Goal: Navigation & Orientation: Find specific page/section

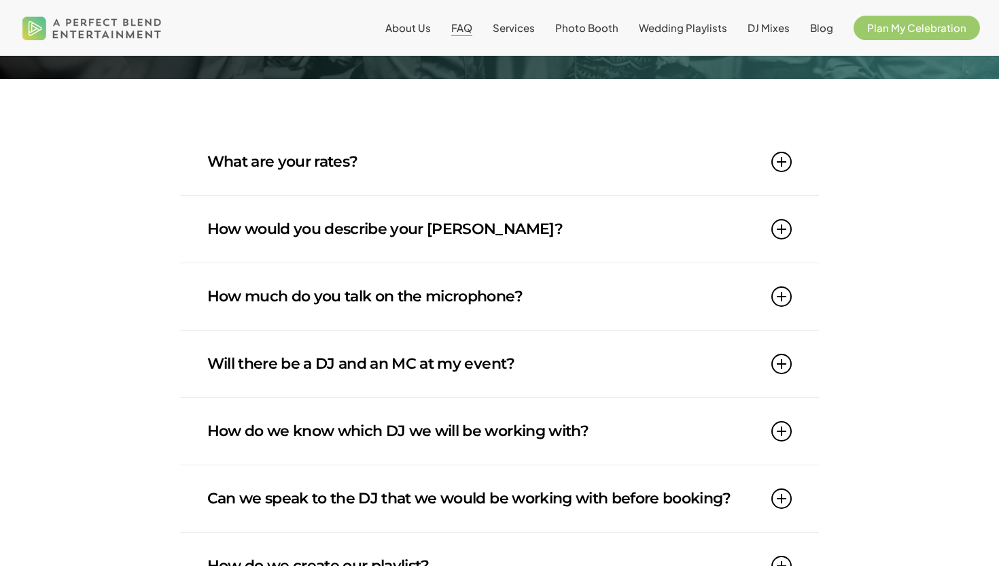
scroll to position [179, 0]
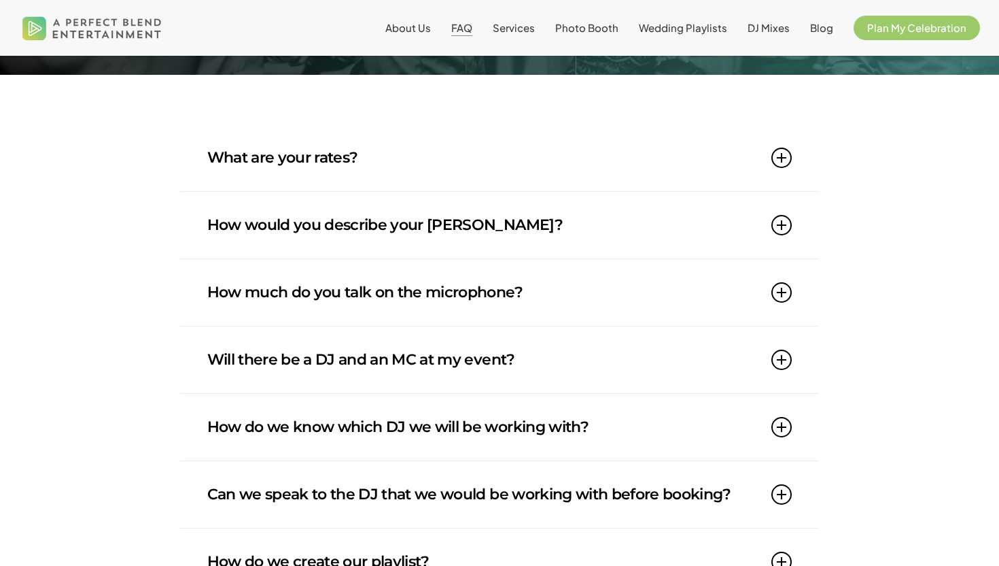
click at [470, 207] on link "How would you describe your DJ style?" at bounding box center [499, 225] width 585 height 67
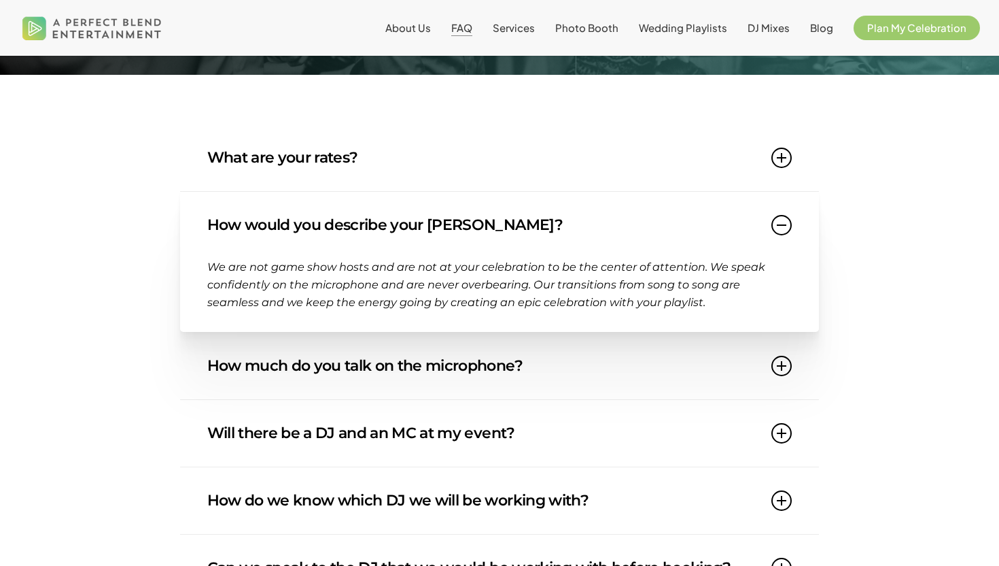
click at [470, 207] on link "How would you describe your DJ style?" at bounding box center [499, 225] width 585 height 67
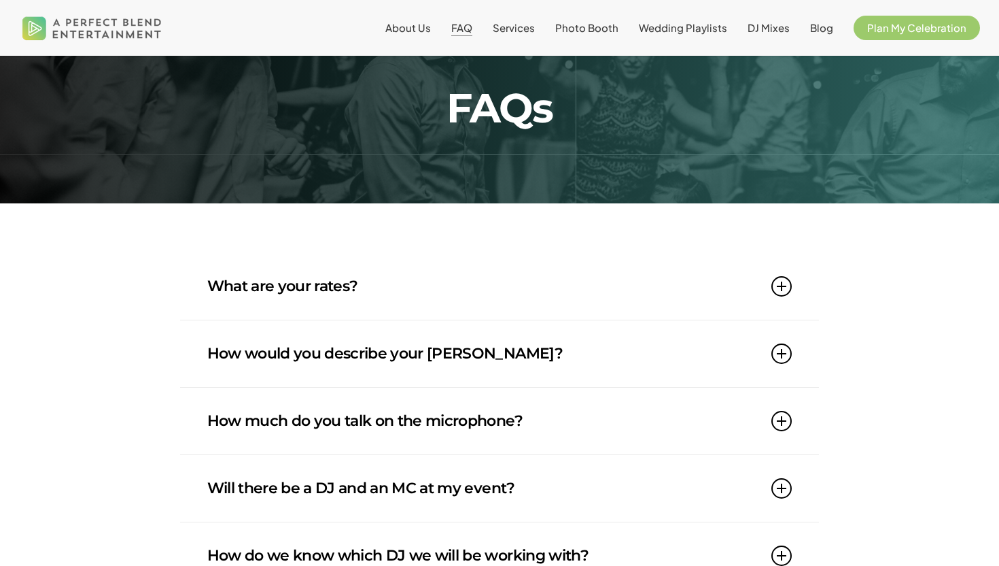
scroll to position [0, 0]
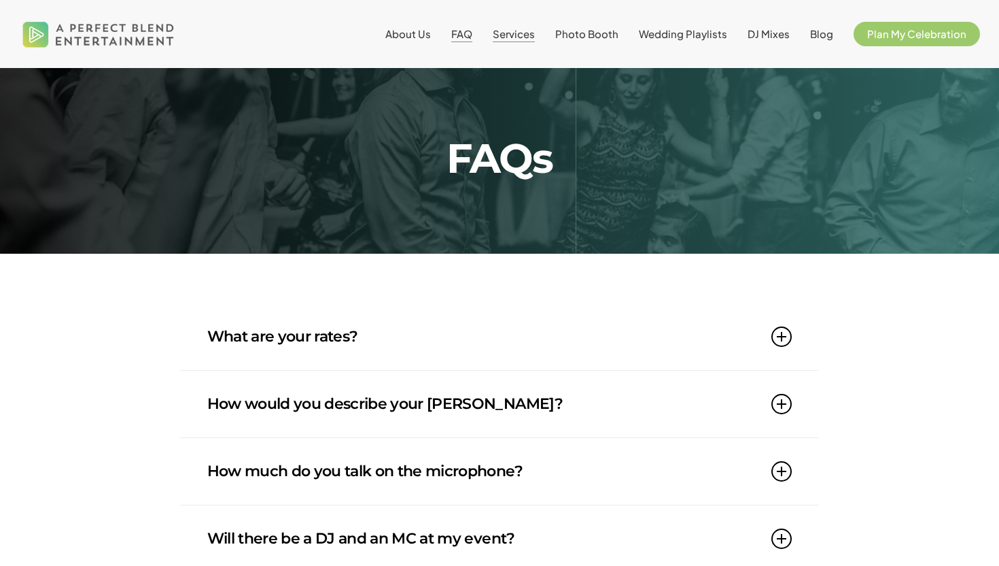
click at [535, 33] on span "Services" at bounding box center [514, 33] width 42 height 13
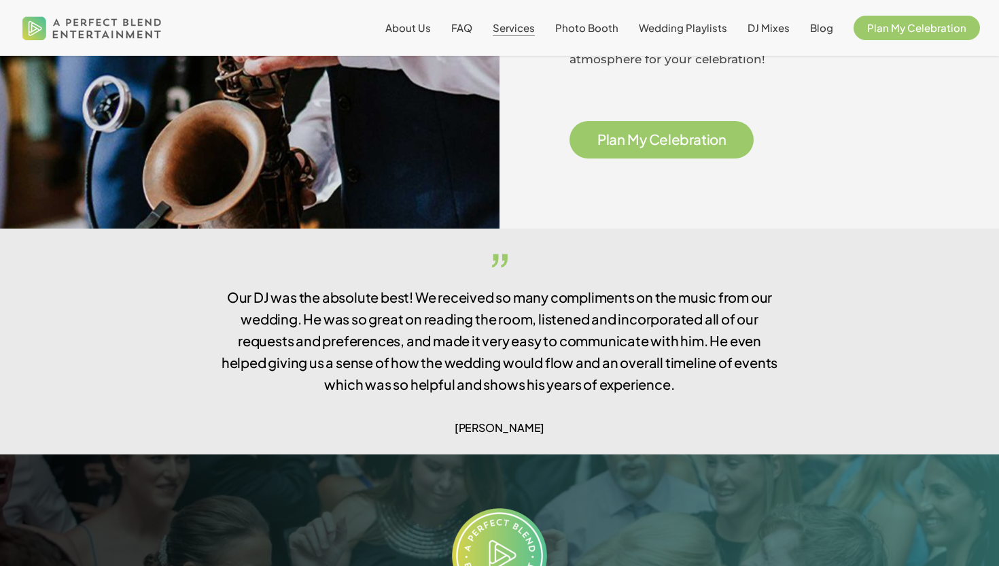
scroll to position [2245, 0]
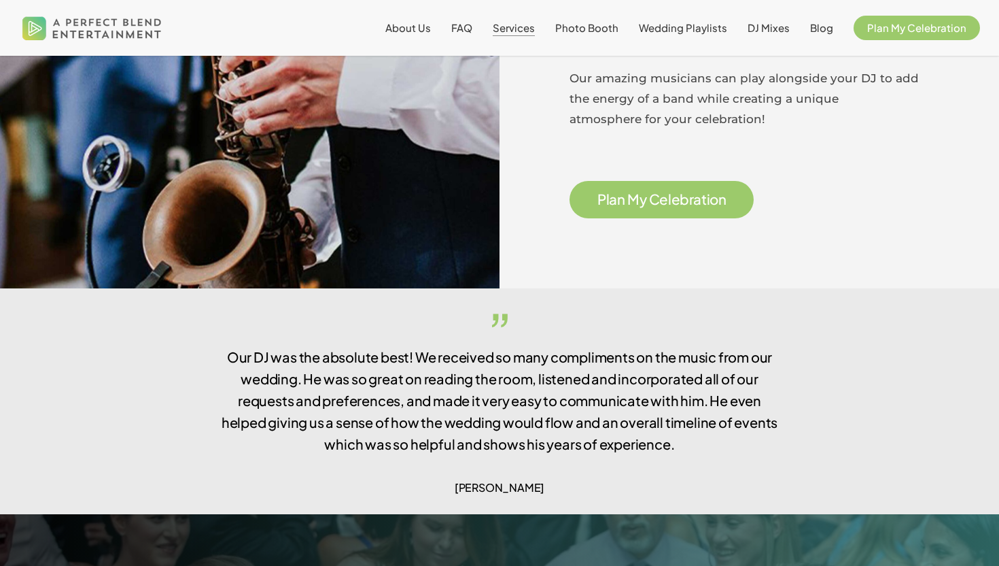
click at [636, 193] on span "M" at bounding box center [633, 199] width 12 height 14
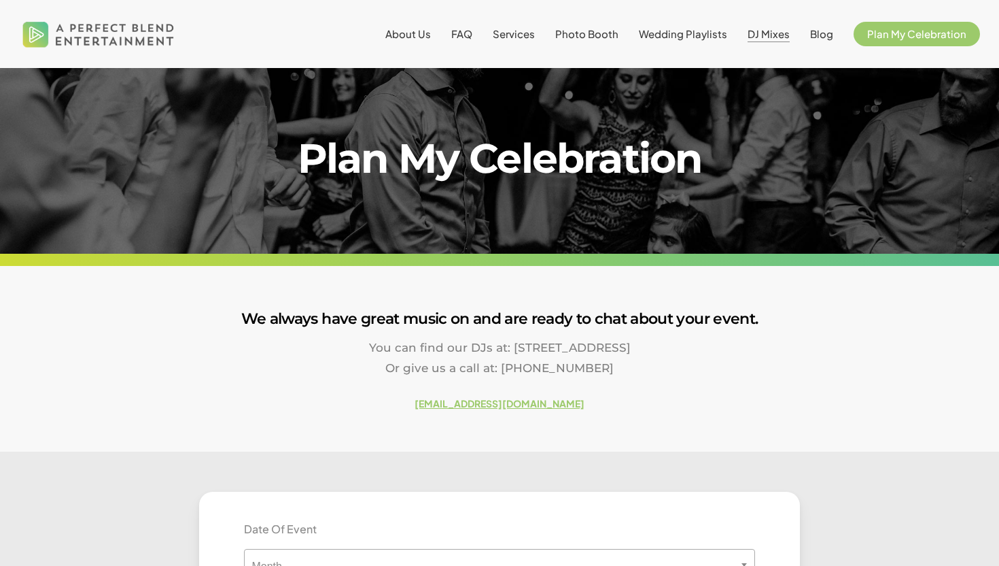
click at [763, 33] on span "DJ Mixes" at bounding box center [769, 33] width 42 height 13
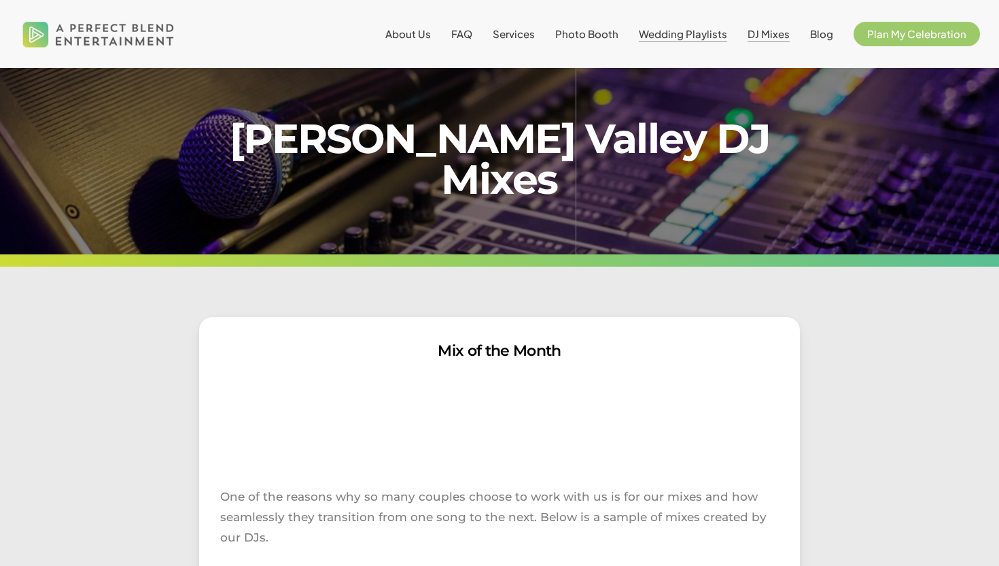
click at [677, 32] on span "Wedding Playlists" at bounding box center [683, 33] width 88 height 13
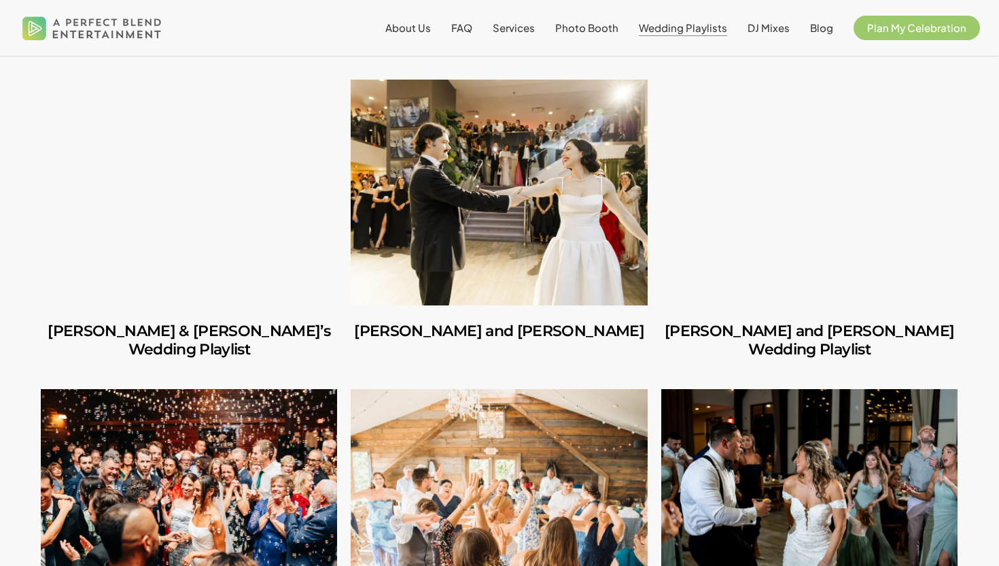
scroll to position [387, 0]
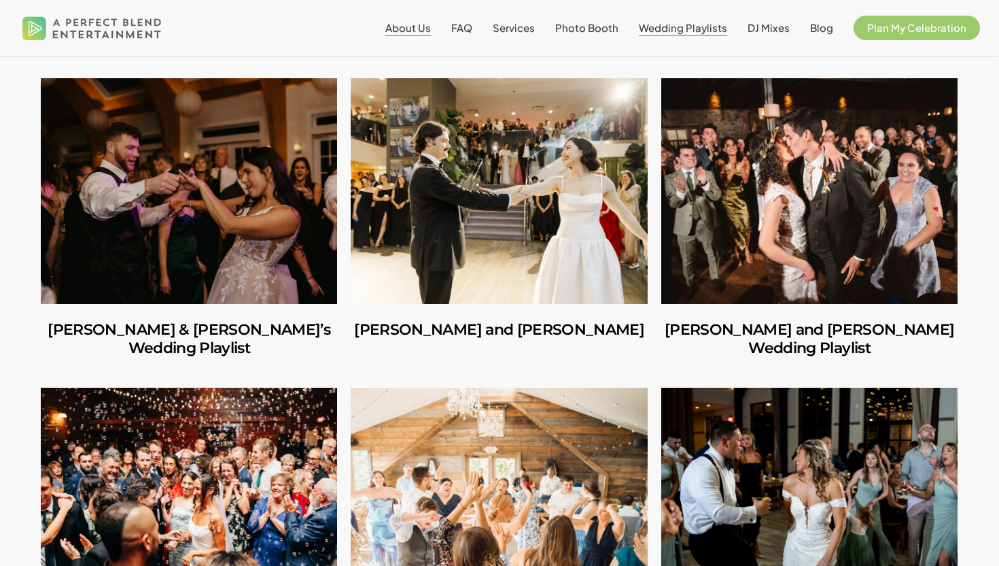
click at [426, 29] on span "About Us" at bounding box center [408, 27] width 46 height 13
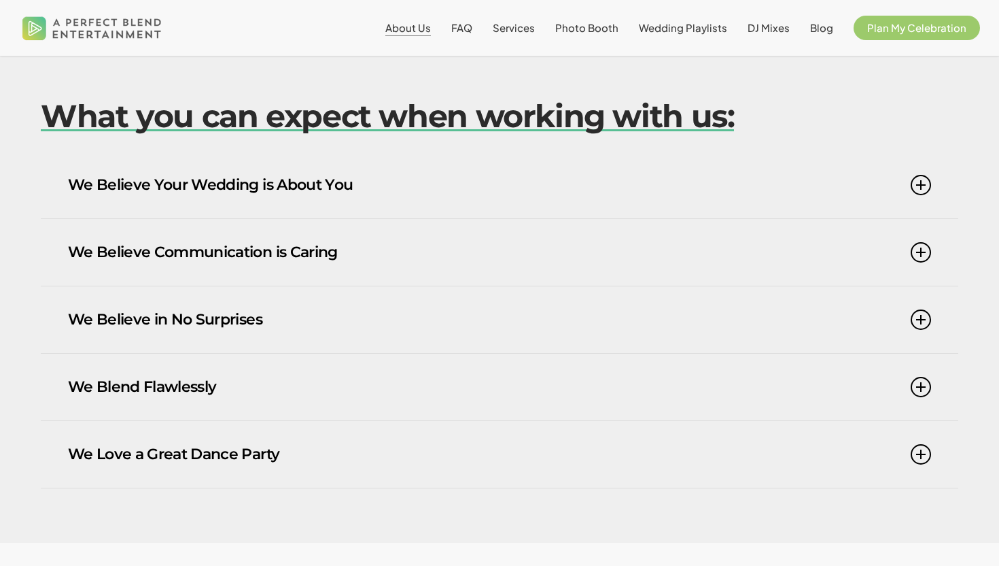
scroll to position [839, 0]
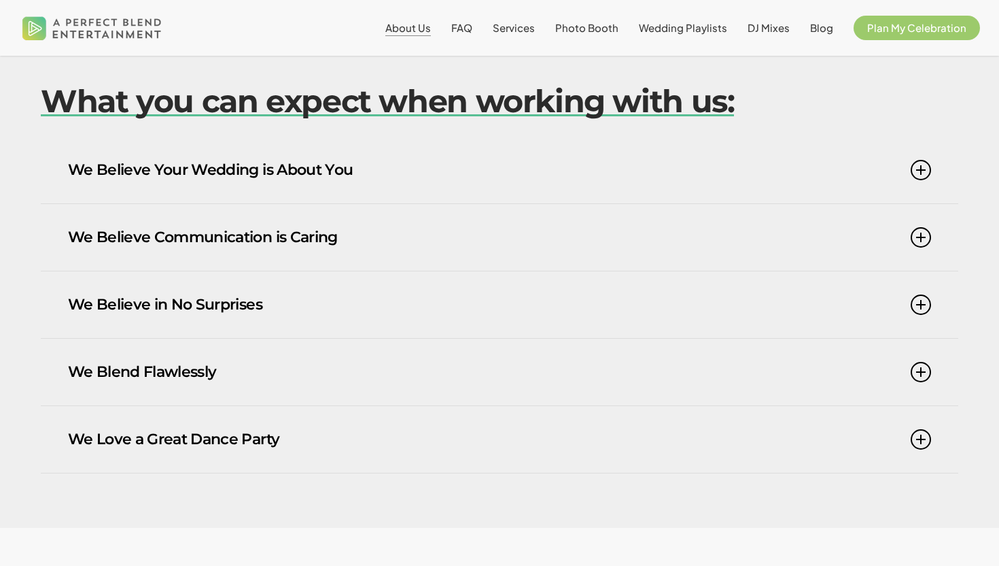
click at [462, 34] on li "FAQ" at bounding box center [461, 28] width 41 height 56
click at [472, 33] on span "FAQ" at bounding box center [461, 27] width 21 height 13
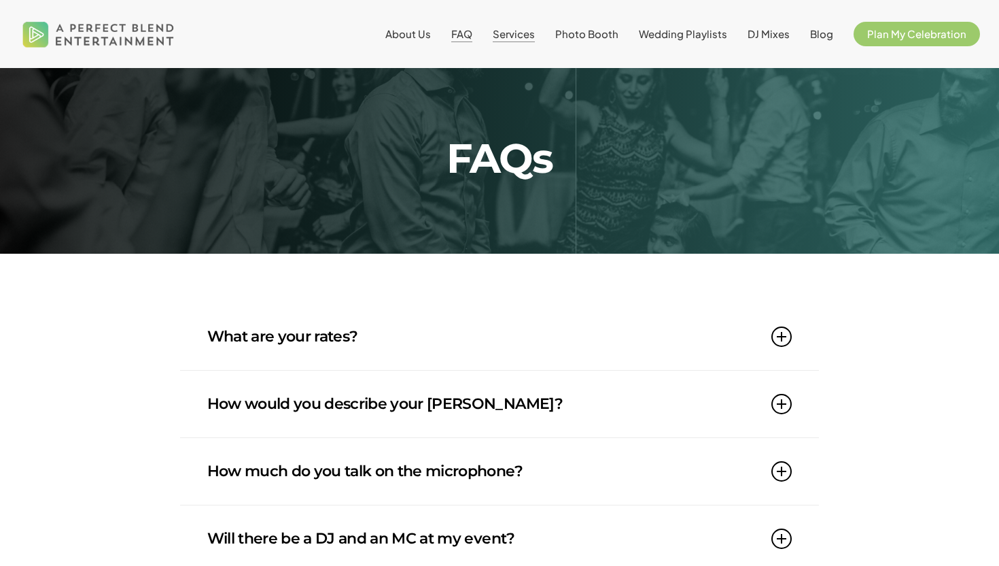
click at [513, 35] on span "Services" at bounding box center [514, 33] width 42 height 13
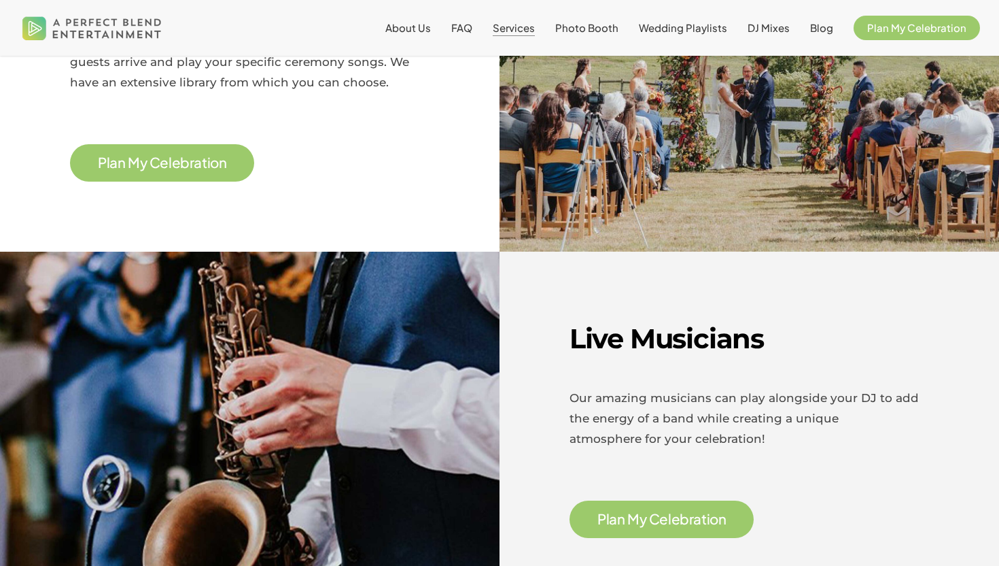
scroll to position [1877, 0]
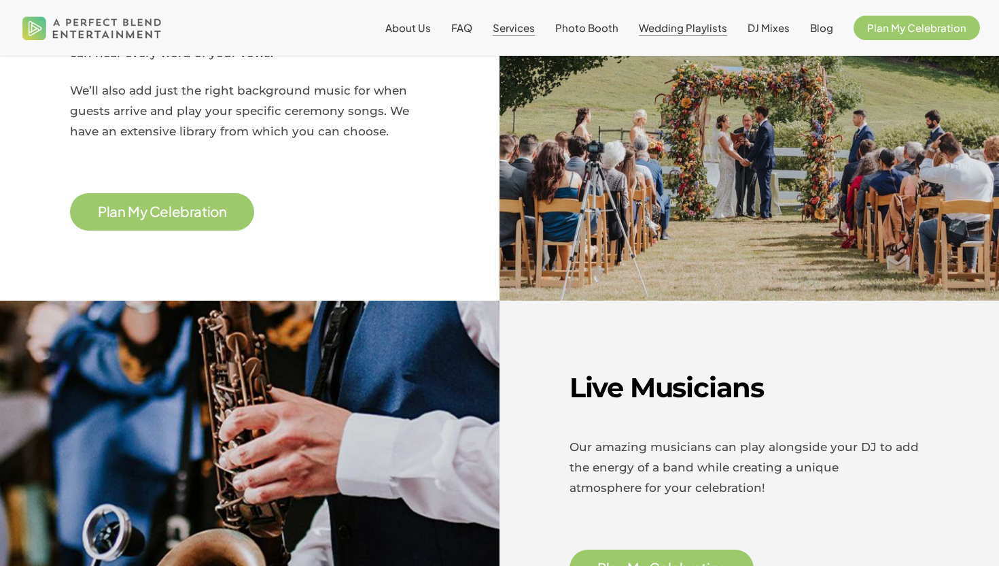
click at [697, 24] on span "Wedding Playlists" at bounding box center [683, 27] width 88 height 13
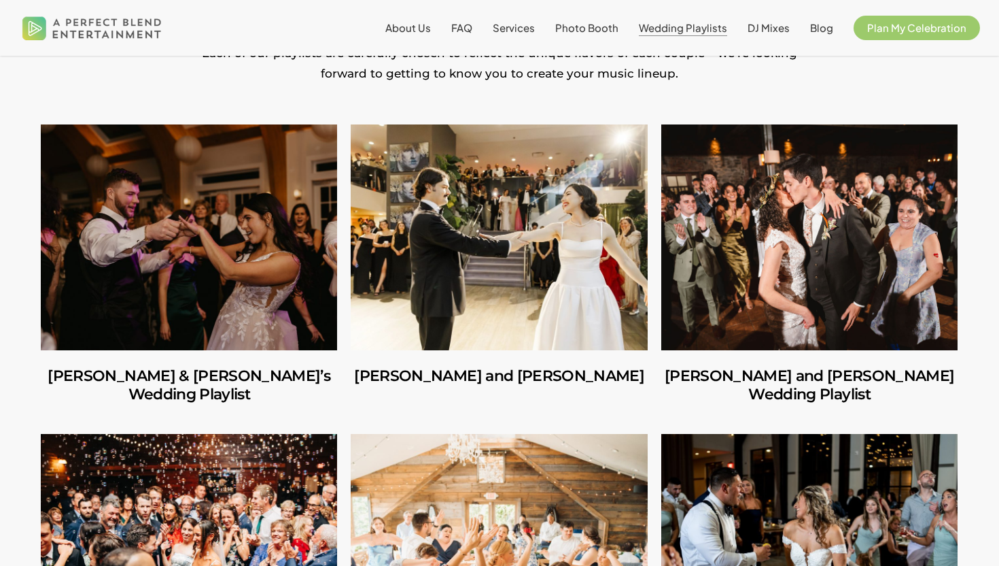
scroll to position [345, 0]
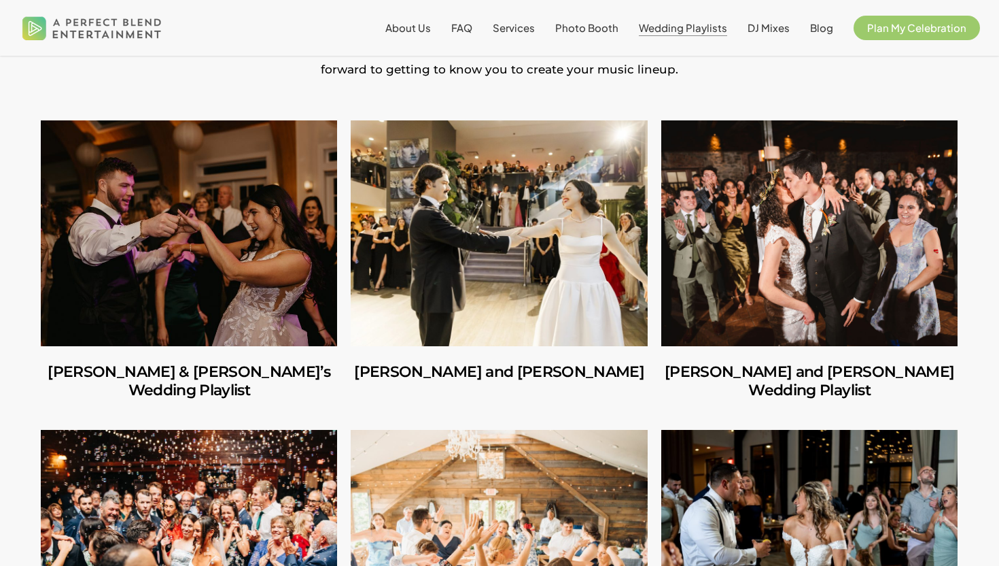
click at [283, 221] on link "Richard & Carly’s Wedding Playlist" at bounding box center [189, 233] width 296 height 226
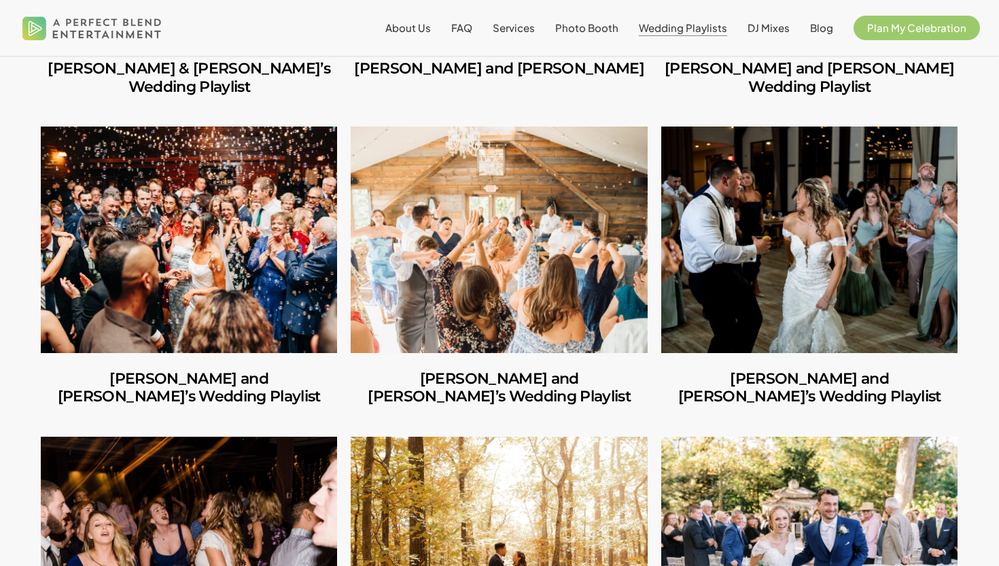
scroll to position [651, 0]
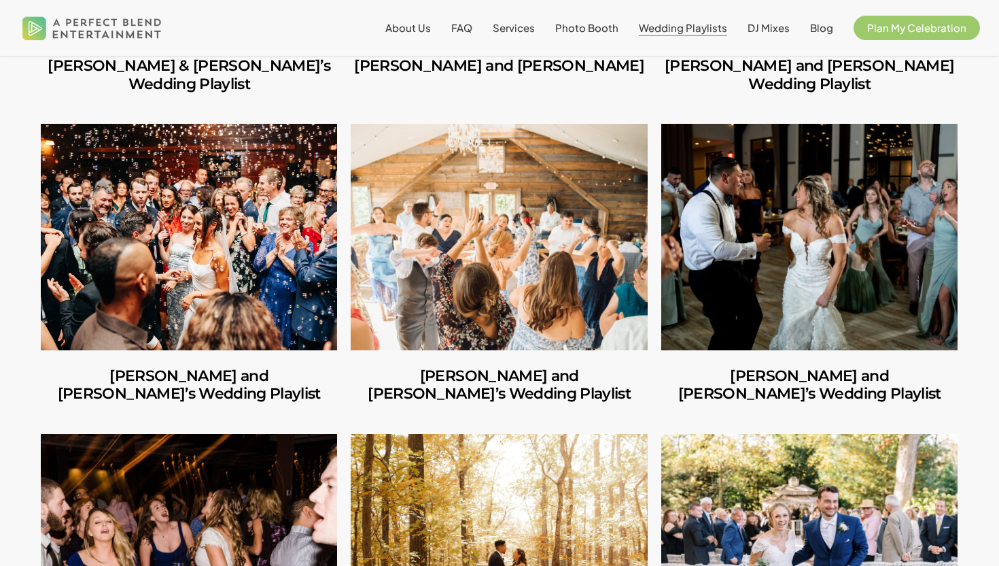
click at [222, 271] on link "Ilana and Andrew’s Wedding Playlist" at bounding box center [189, 237] width 296 height 226
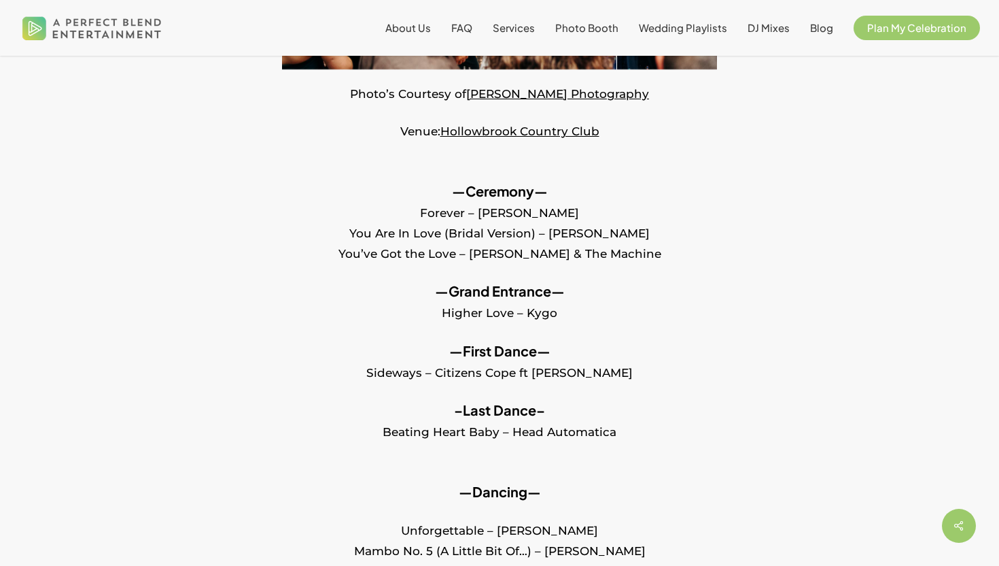
scroll to position [693, 0]
